Goal: Task Accomplishment & Management: Use online tool/utility

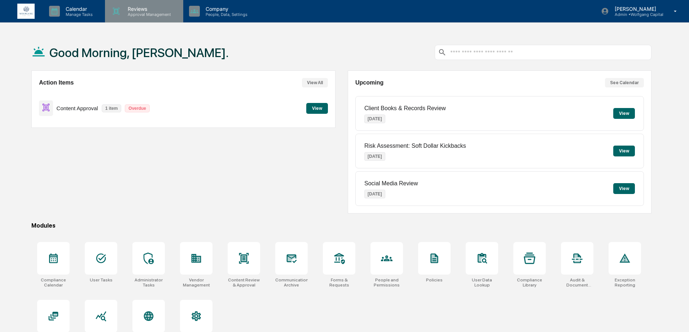
click at [140, 10] on p "Reviews" at bounding box center [148, 9] width 53 height 6
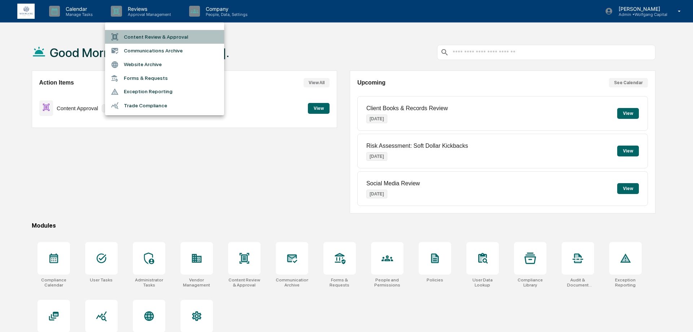
click at [143, 34] on li "Content Review & Approval" at bounding box center [164, 37] width 119 height 14
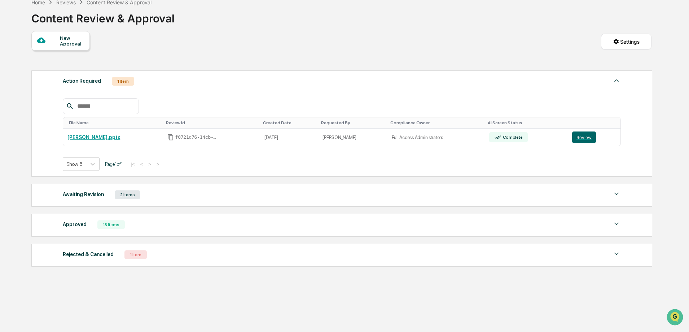
scroll to position [40, 0]
click at [172, 194] on div "Awaiting Revision 2 Items" at bounding box center [342, 194] width 558 height 10
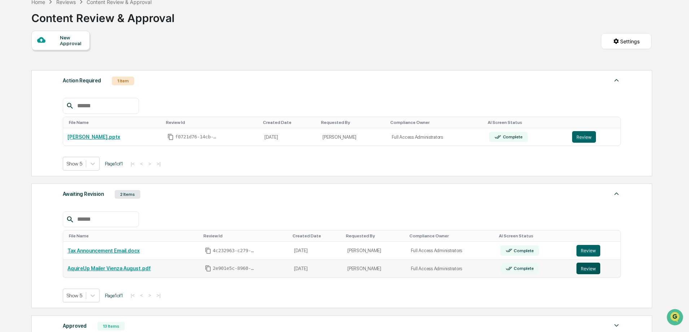
click at [588, 270] on button "Review" at bounding box center [589, 268] width 24 height 12
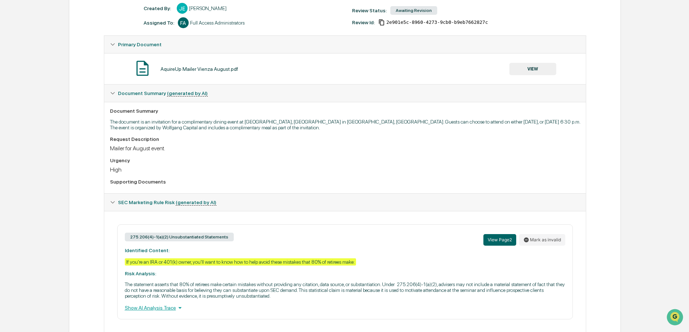
scroll to position [120, 0]
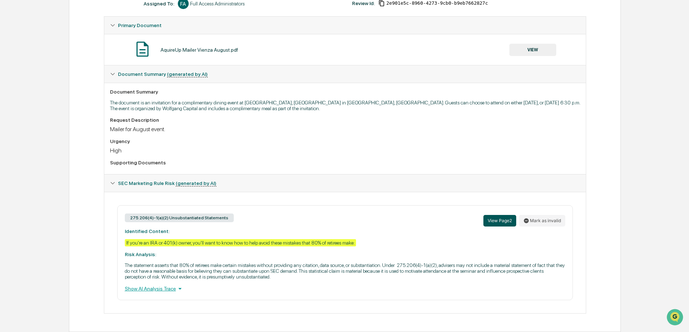
click at [496, 220] on button "View Page 2" at bounding box center [500, 221] width 33 height 12
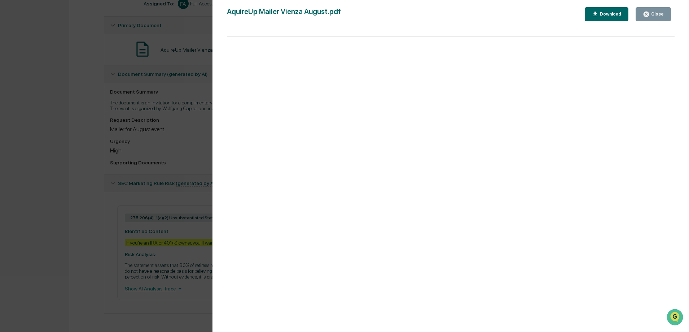
click at [667, 13] on button "Close" at bounding box center [653, 14] width 35 height 14
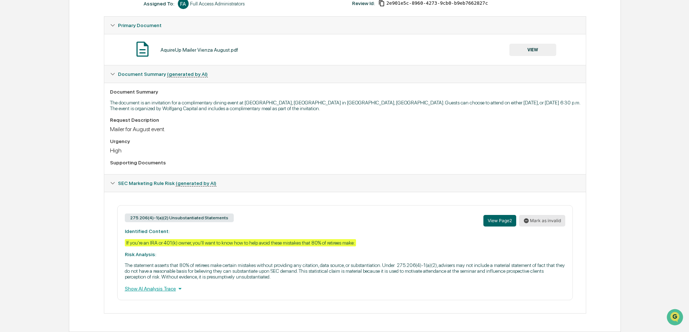
click at [531, 219] on button "Mark as invalid" at bounding box center [542, 221] width 46 height 12
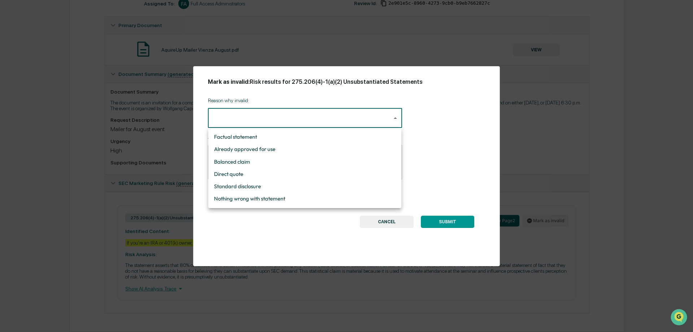
click at [285, 114] on body "Calendar Manage Tasks Reviews Approval Management Company People, Data, Setting…" at bounding box center [346, 105] width 693 height 451
click at [383, 224] on div at bounding box center [346, 166] width 693 height 332
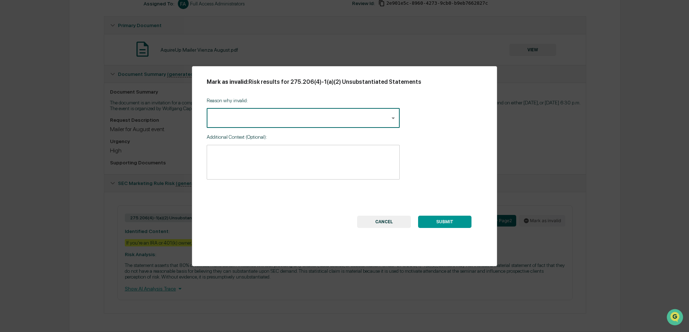
click at [383, 222] on button "CANCEL" at bounding box center [384, 221] width 54 height 12
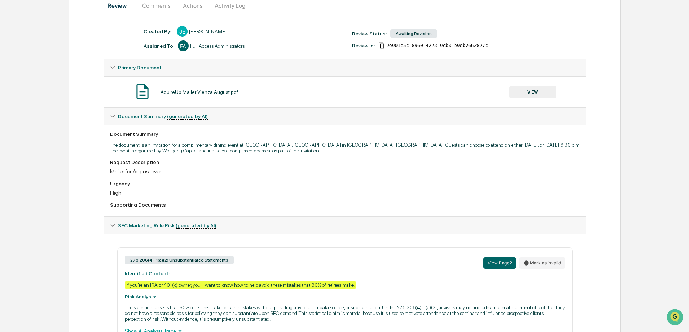
scroll to position [0, 0]
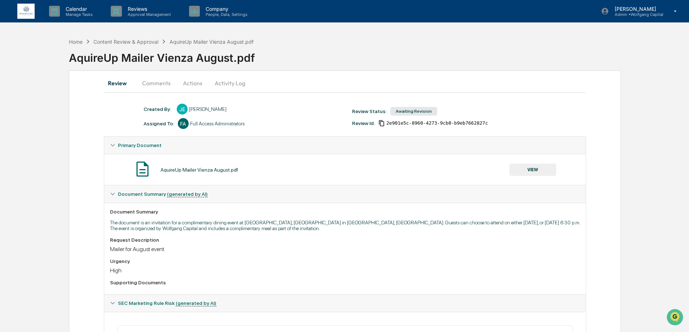
click at [194, 83] on button "Actions" at bounding box center [192, 82] width 32 height 17
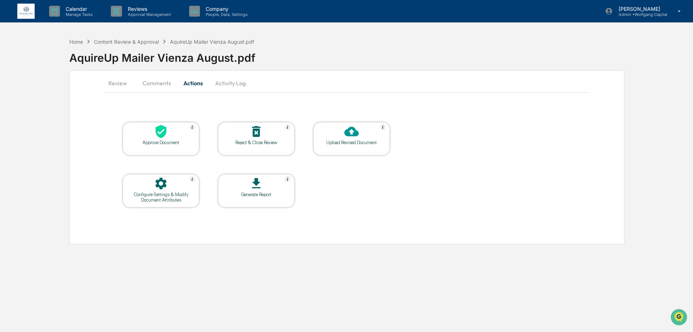
click at [169, 133] on div at bounding box center [161, 132] width 72 height 16
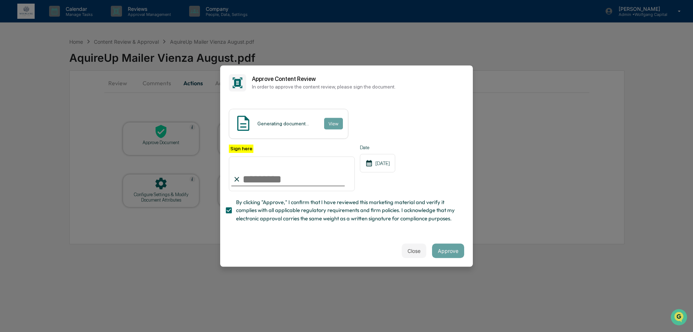
click at [268, 179] on input "Sign here" at bounding box center [292, 173] width 126 height 35
type input "**********"
click at [328, 118] on button "View" at bounding box center [333, 124] width 19 height 12
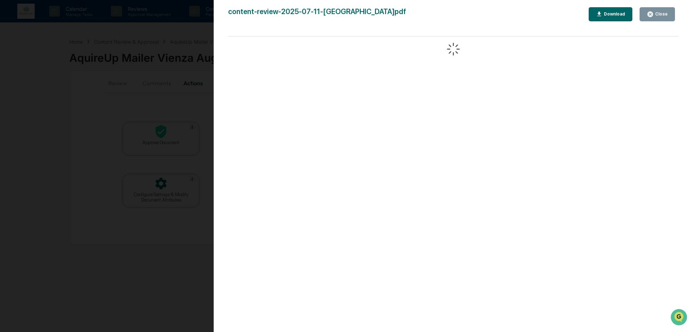
click at [666, 14] on div "Close" at bounding box center [660, 14] width 14 height 5
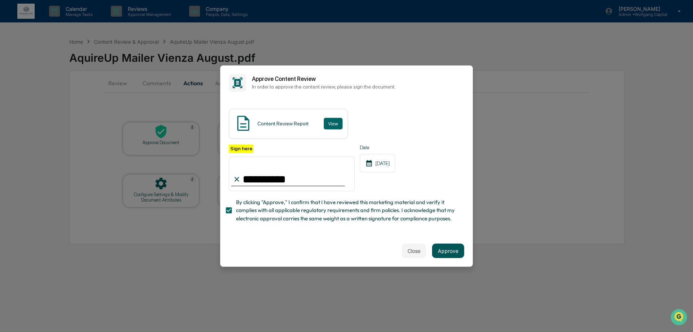
click at [455, 254] on button "Approve" at bounding box center [448, 250] width 32 height 14
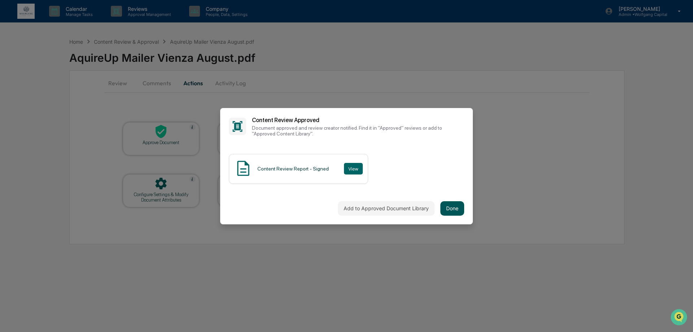
click at [458, 208] on button "Done" at bounding box center [452, 208] width 24 height 14
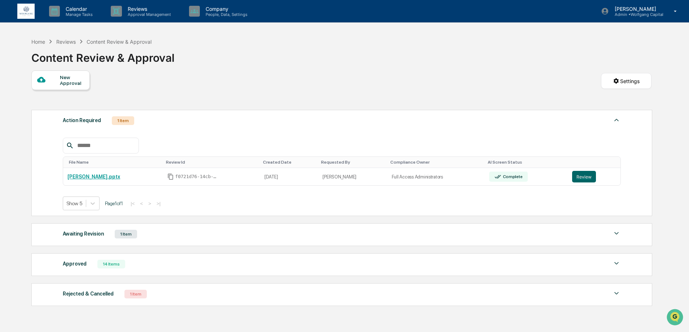
click at [176, 296] on div "Rejected & Cancelled 1 Item" at bounding box center [342, 294] width 558 height 10
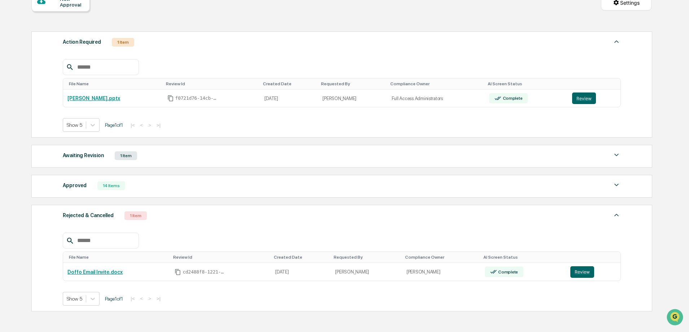
scroll to position [123, 0]
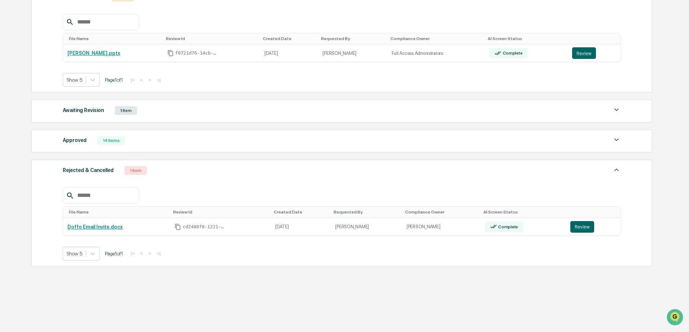
click at [179, 169] on div "Rejected & Cancelled 1 Item" at bounding box center [342, 170] width 558 height 10
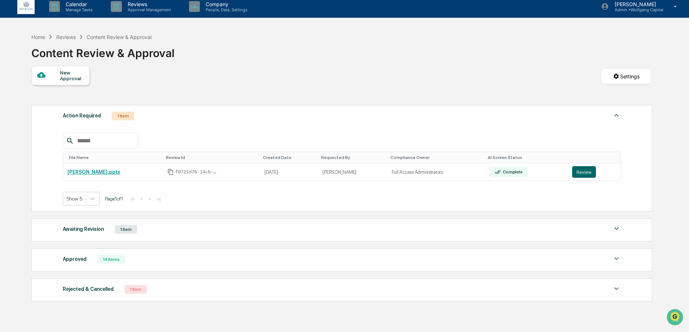
scroll to position [4, 0]
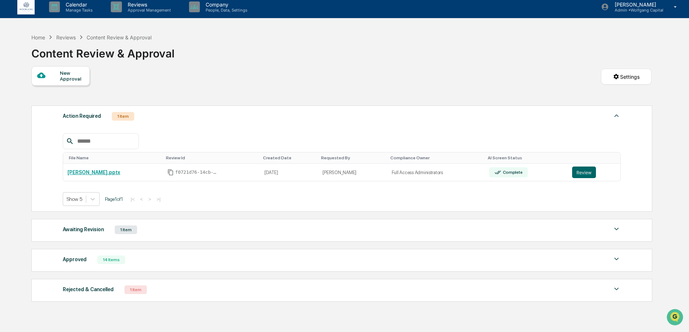
click at [158, 239] on div "Awaiting Revision 1 Item File Name Review Id Created Date Requested By Complian…" at bounding box center [341, 230] width 621 height 23
click at [161, 230] on div "Awaiting Revision 1 Item" at bounding box center [342, 229] width 558 height 10
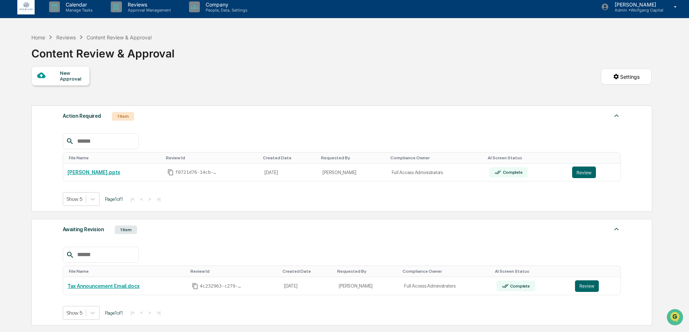
click at [163, 227] on div "Awaiting Revision 1 Item" at bounding box center [342, 229] width 558 height 10
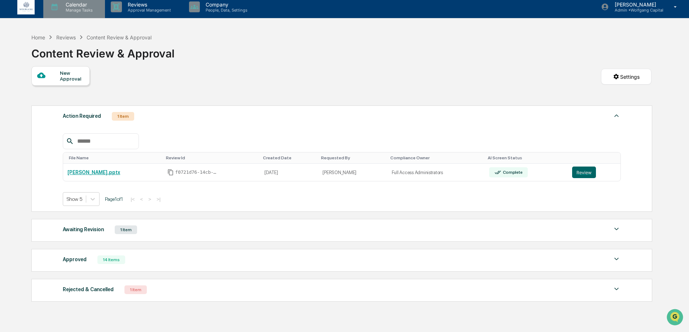
scroll to position [0, 0]
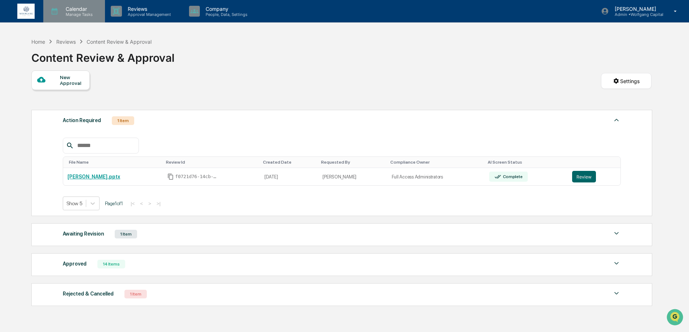
click at [75, 13] on p "Manage Tasks" at bounding box center [78, 14] width 36 height 5
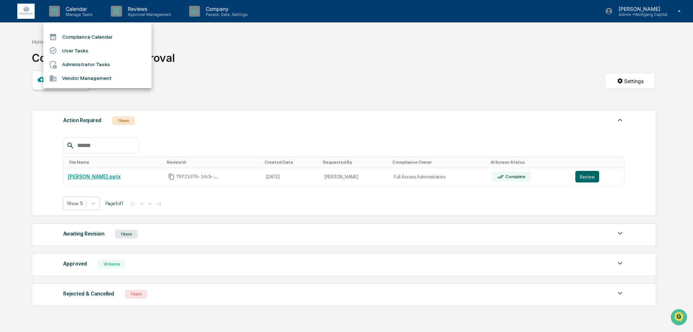
click at [28, 11] on div at bounding box center [346, 166] width 693 height 332
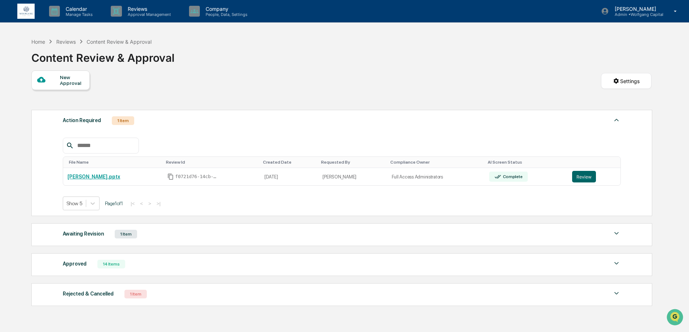
click at [27, 11] on img at bounding box center [25, 12] width 17 height 16
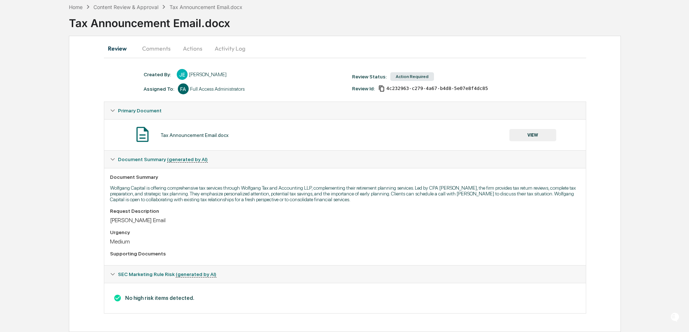
click at [183, 48] on button "Actions" at bounding box center [192, 48] width 32 height 17
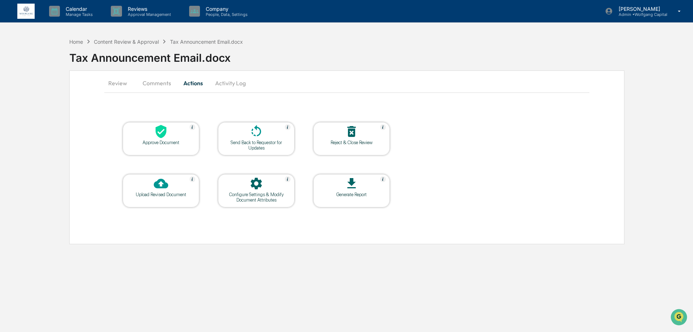
click at [149, 83] on button "Comments" at bounding box center [157, 82] width 40 height 17
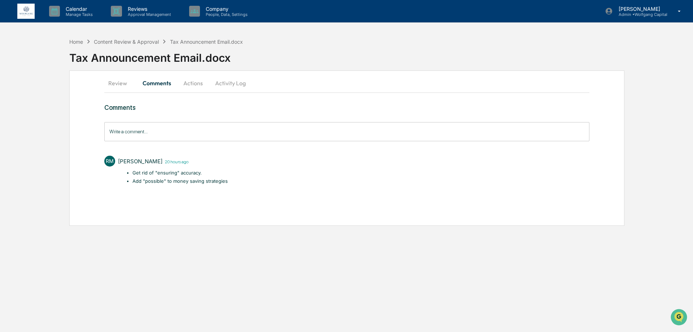
click at [195, 83] on button "Actions" at bounding box center [193, 82] width 32 height 17
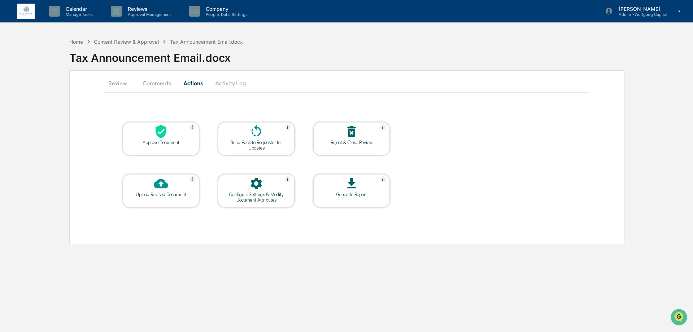
click at [159, 143] on div "Approve Document" at bounding box center [160, 142] width 65 height 5
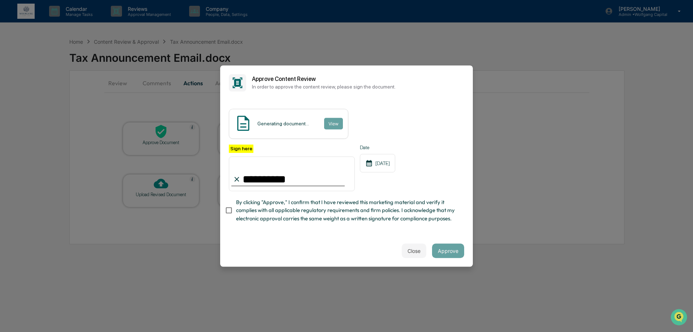
type input "**********"
click at [302, 209] on span "By clicking "Approve," I confirm that I have reviewed this marketing material a…" at bounding box center [347, 210] width 222 height 24
click at [455, 250] on button "Approve" at bounding box center [448, 250] width 32 height 14
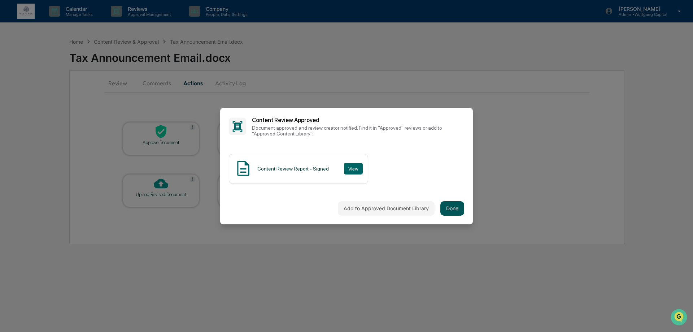
click at [454, 210] on button "Done" at bounding box center [452, 208] width 24 height 14
